Goal: Answer question/provide support

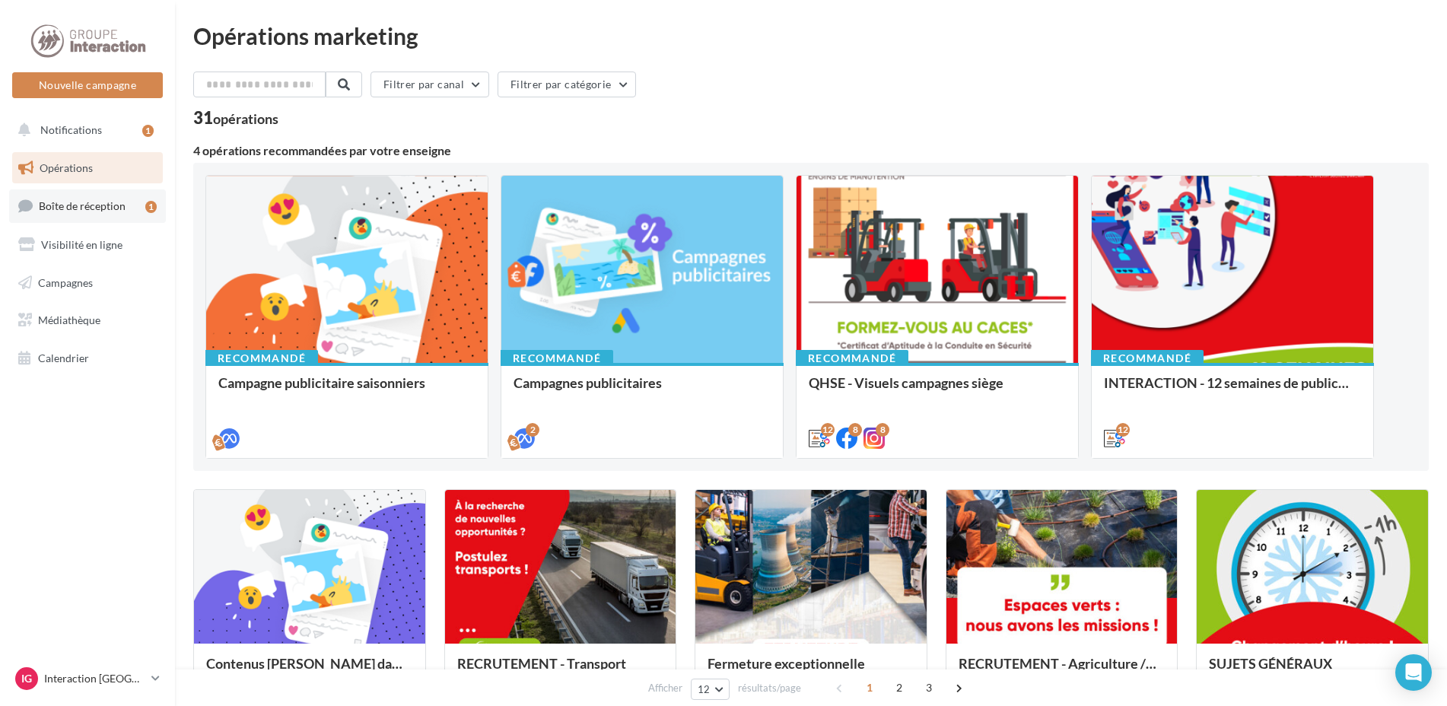
click at [122, 199] on span "Boîte de réception" at bounding box center [82, 205] width 87 height 13
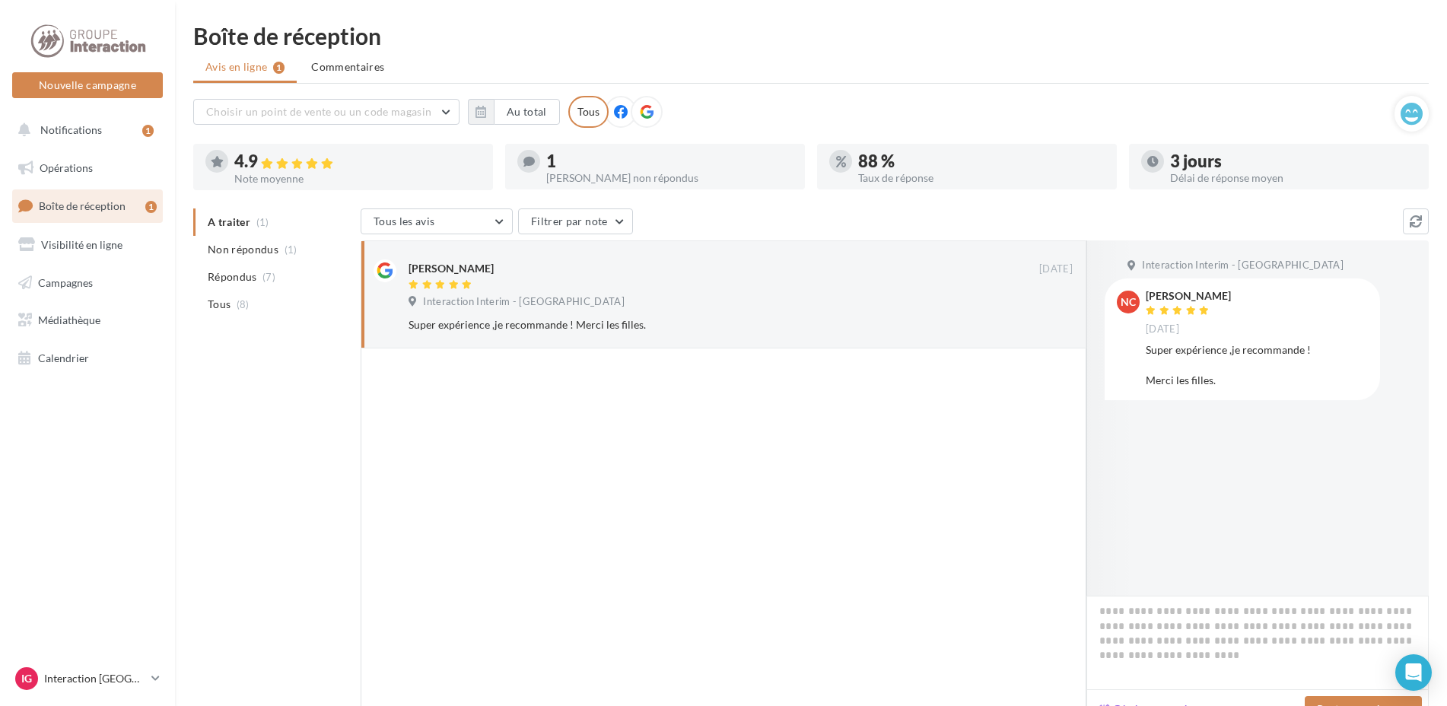
scroll to position [76, 0]
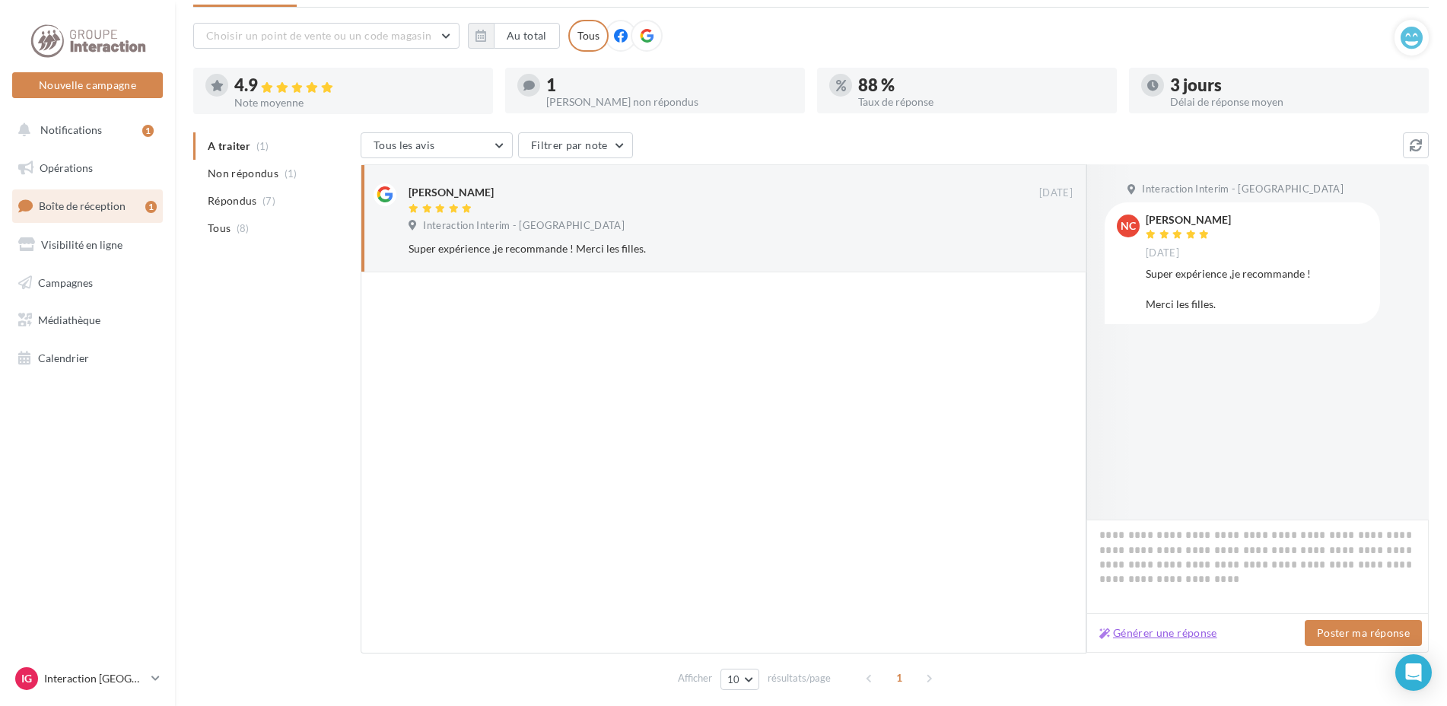
click at [1184, 636] on button "Générer une réponse" at bounding box center [1158, 633] width 130 height 18
type textarea "**********"
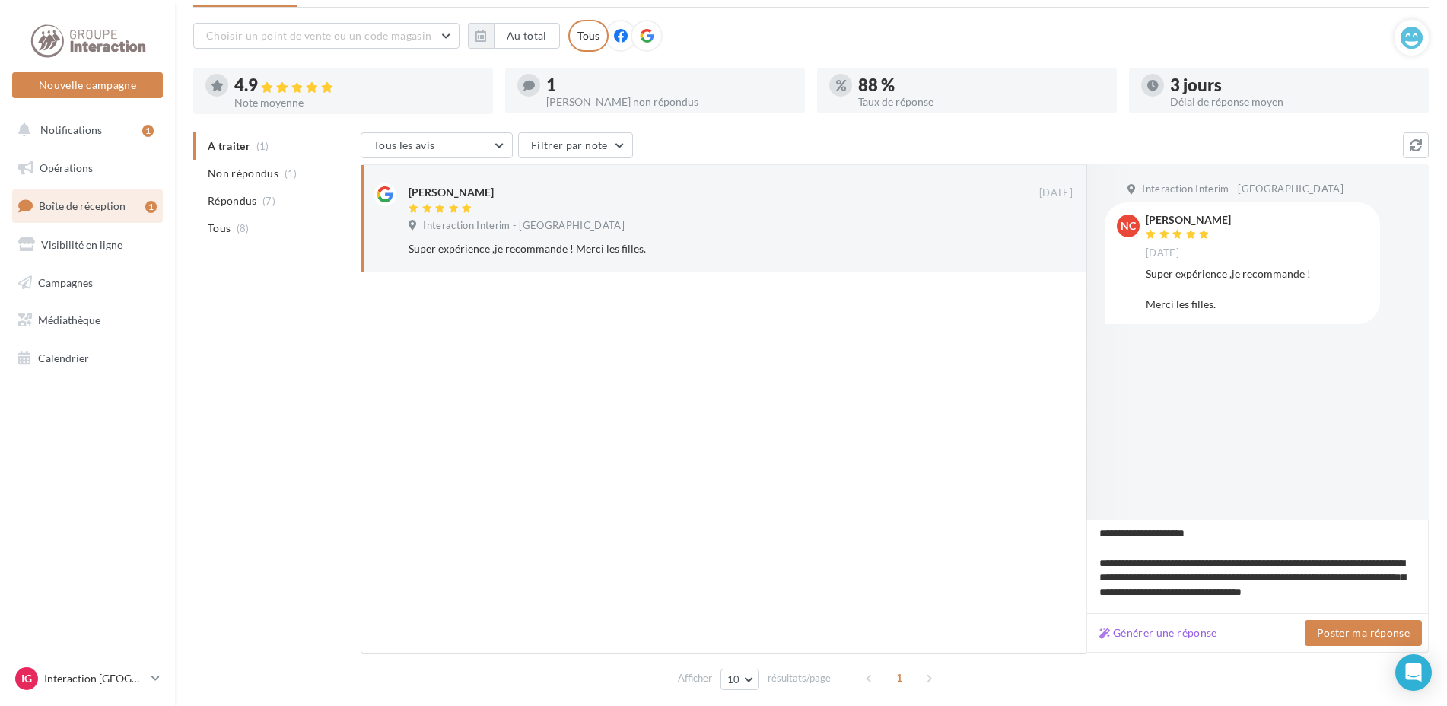
scroll to position [51, 0]
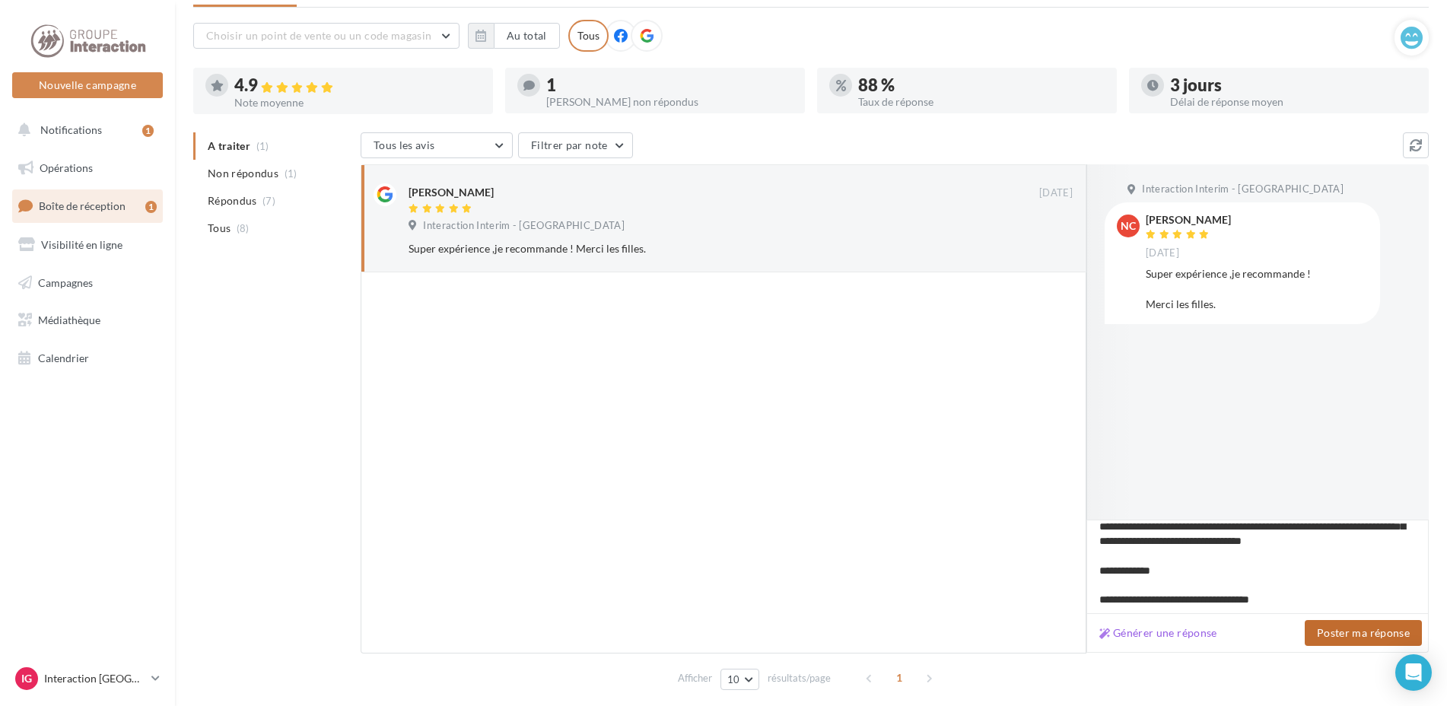
click at [1361, 637] on button "Poster ma réponse" at bounding box center [1363, 633] width 117 height 26
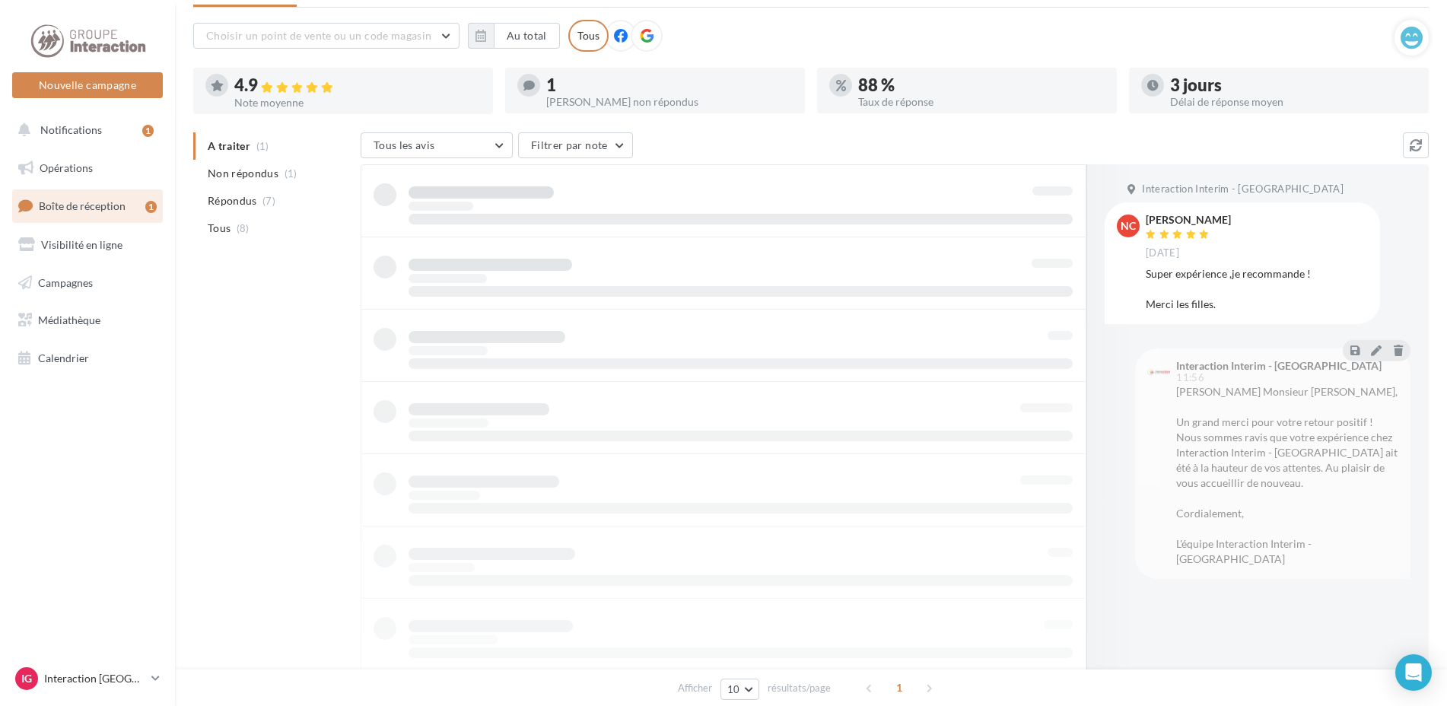
scroll to position [24, 0]
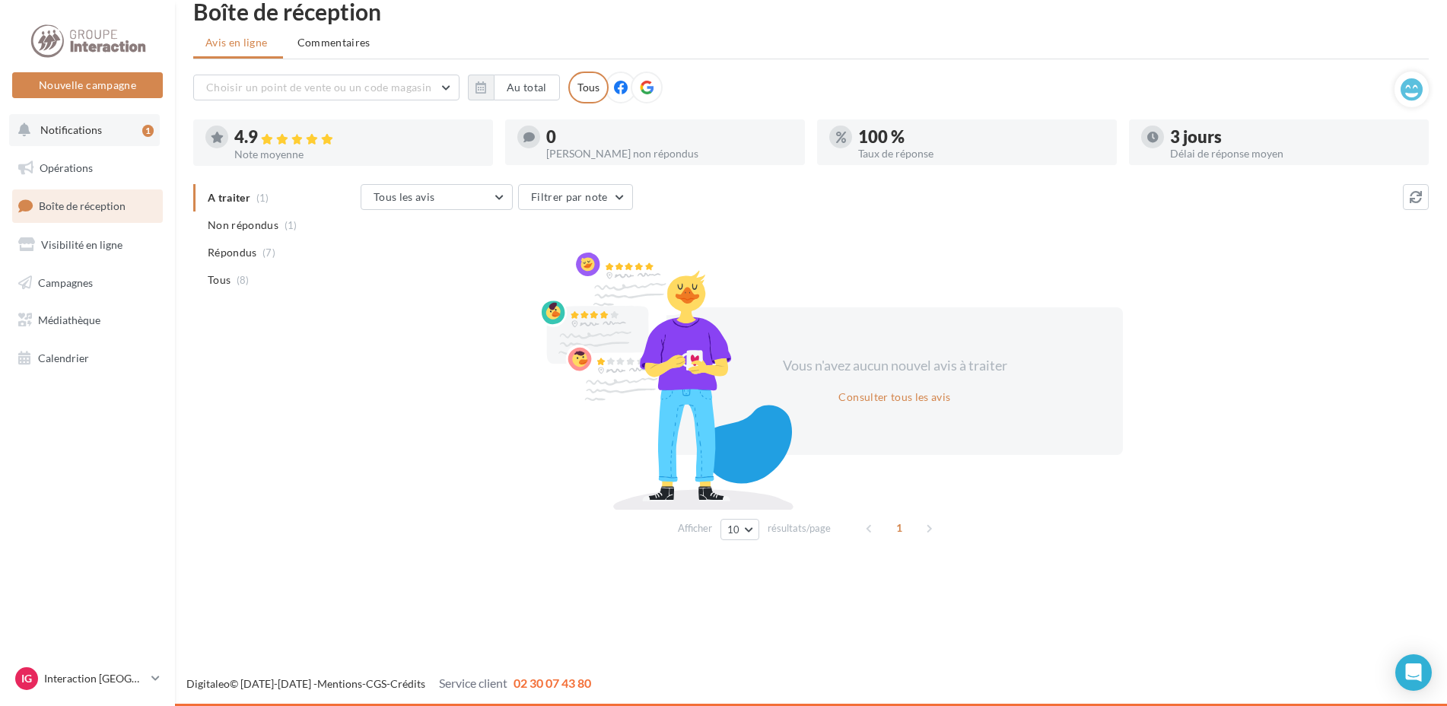
click at [72, 130] on span "Notifications" at bounding box center [71, 129] width 62 height 13
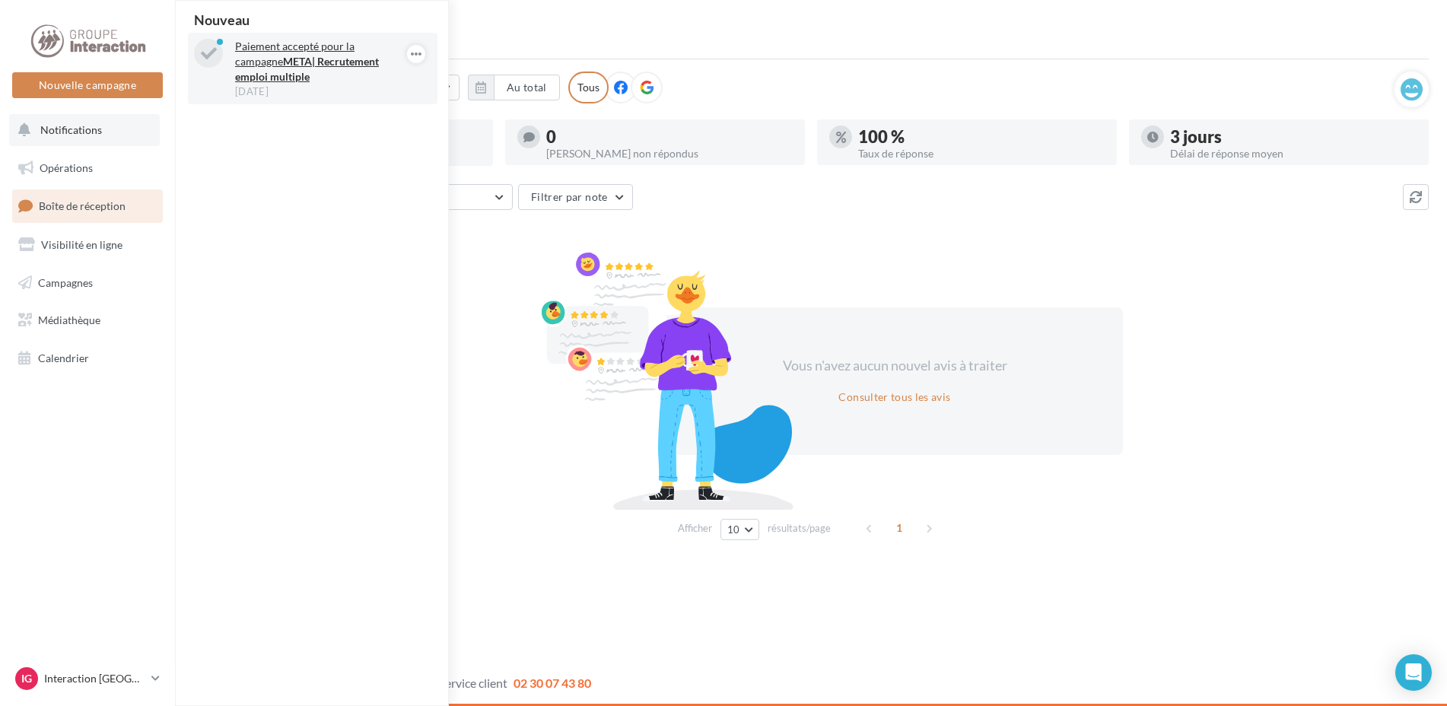
click at [301, 84] on div "[DATE]" at bounding box center [323, 91] width 176 height 14
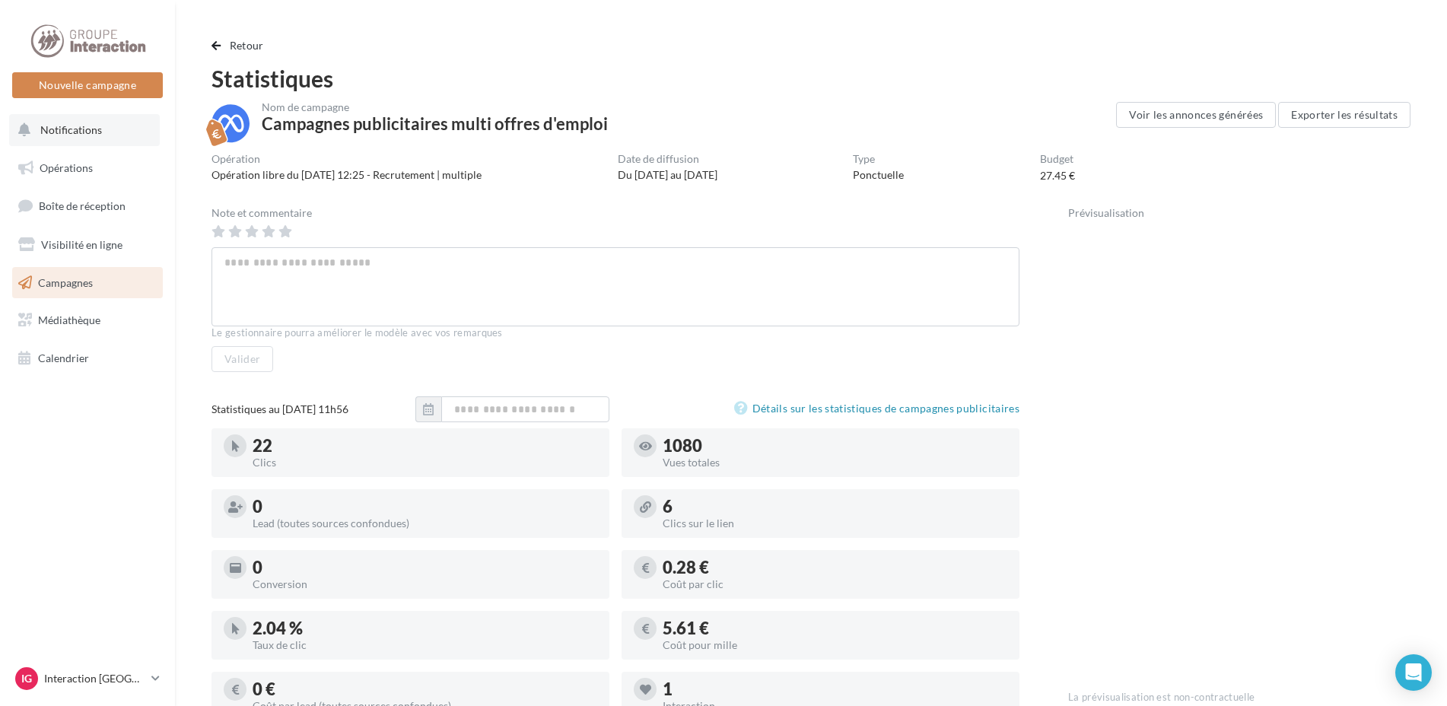
click at [78, 136] on button "Notifications" at bounding box center [84, 130] width 151 height 32
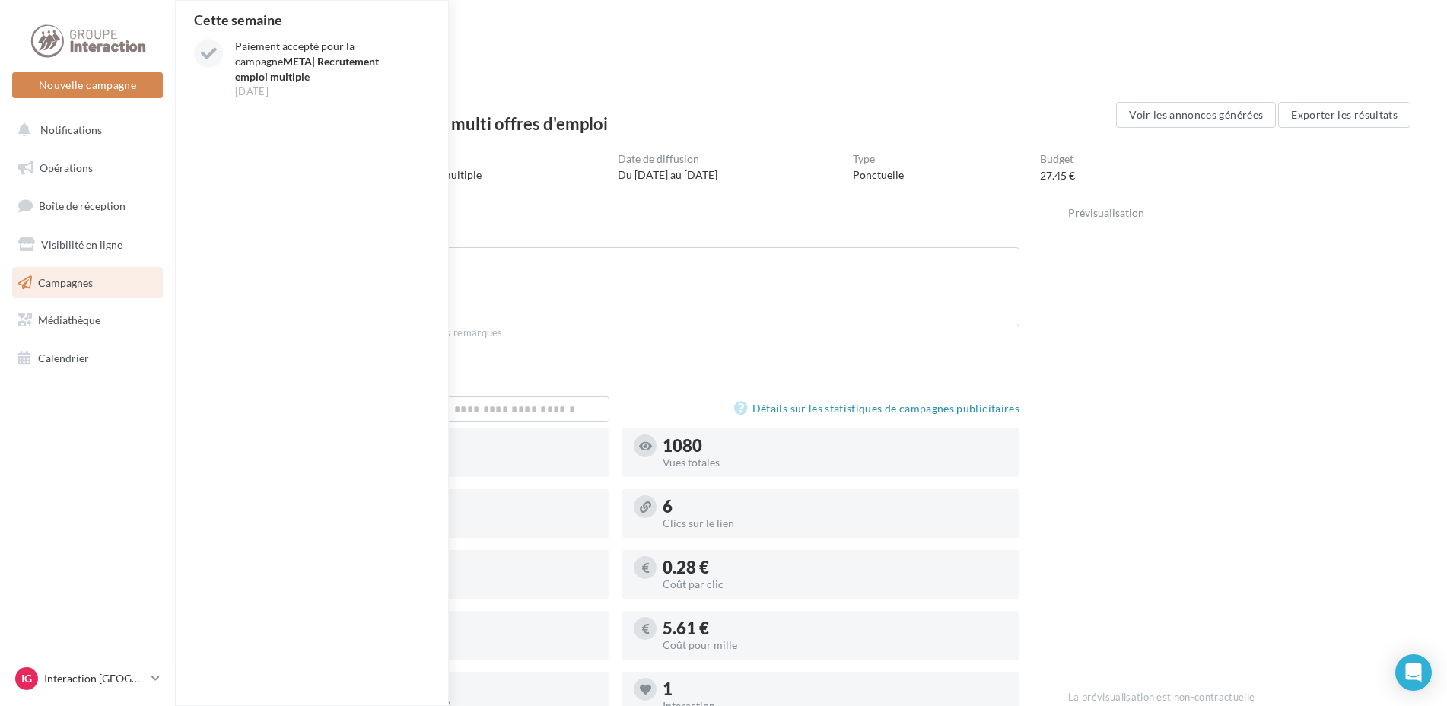
click at [593, 75] on div "Statistiques" at bounding box center [810, 78] width 1199 height 23
